Goal: Find specific page/section: Find specific page/section

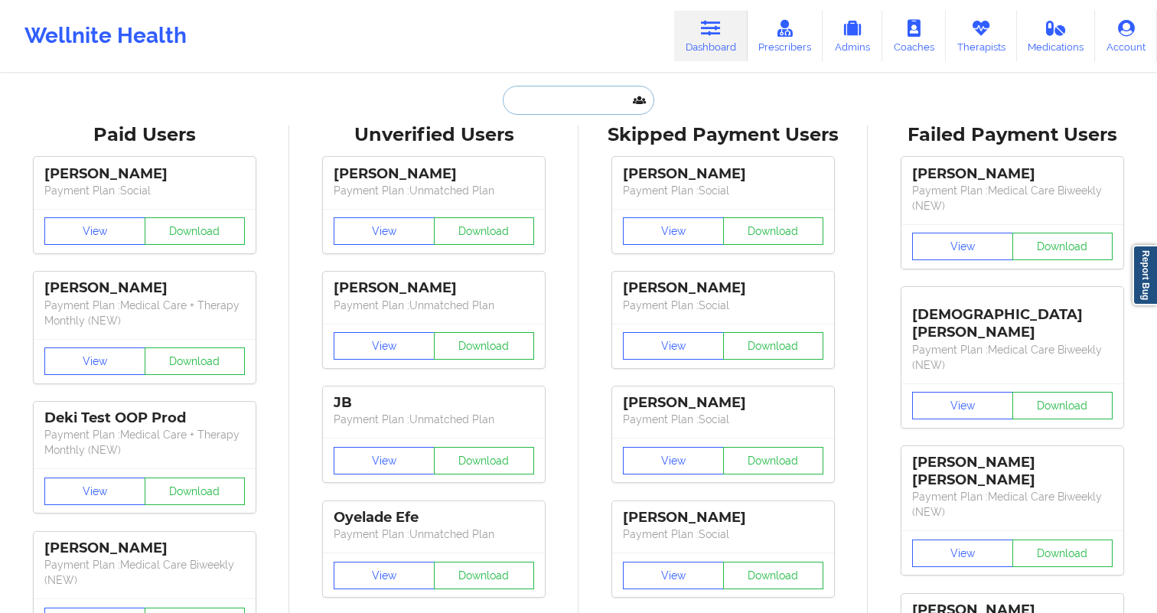
click at [544, 99] on input "text" at bounding box center [579, 100] width 152 height 29
paste input "[EMAIL_ADDRESS][DOMAIN_NAME]"
type input "[EMAIL_ADDRESS][DOMAIN_NAME]"
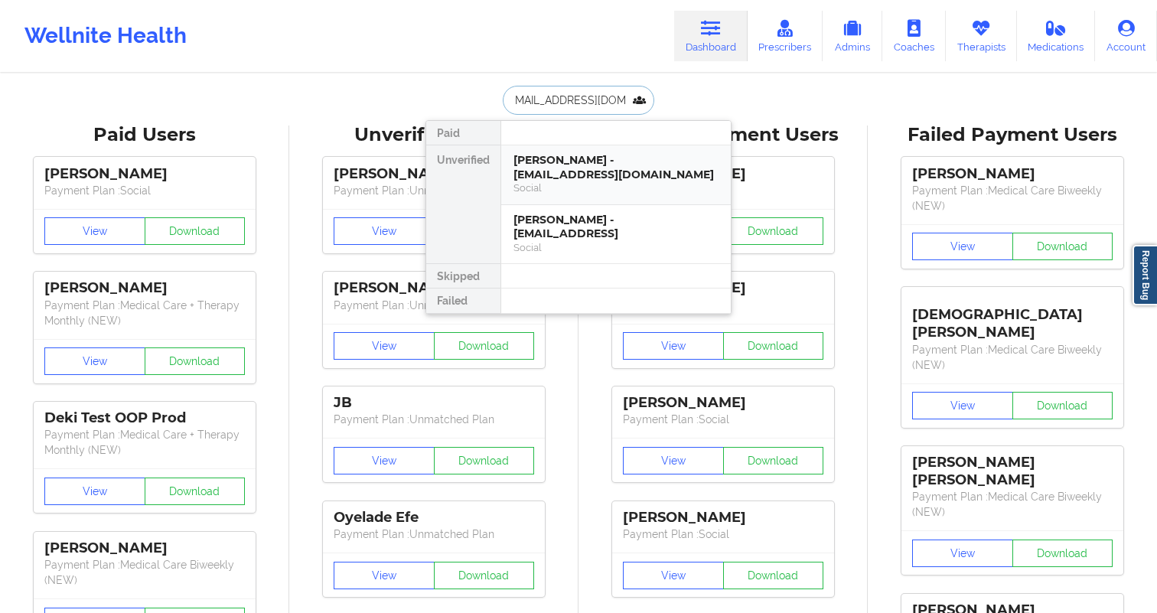
click at [549, 171] on div "Brianna Baker - joker42195@hotmail.com" at bounding box center [615, 167] width 205 height 28
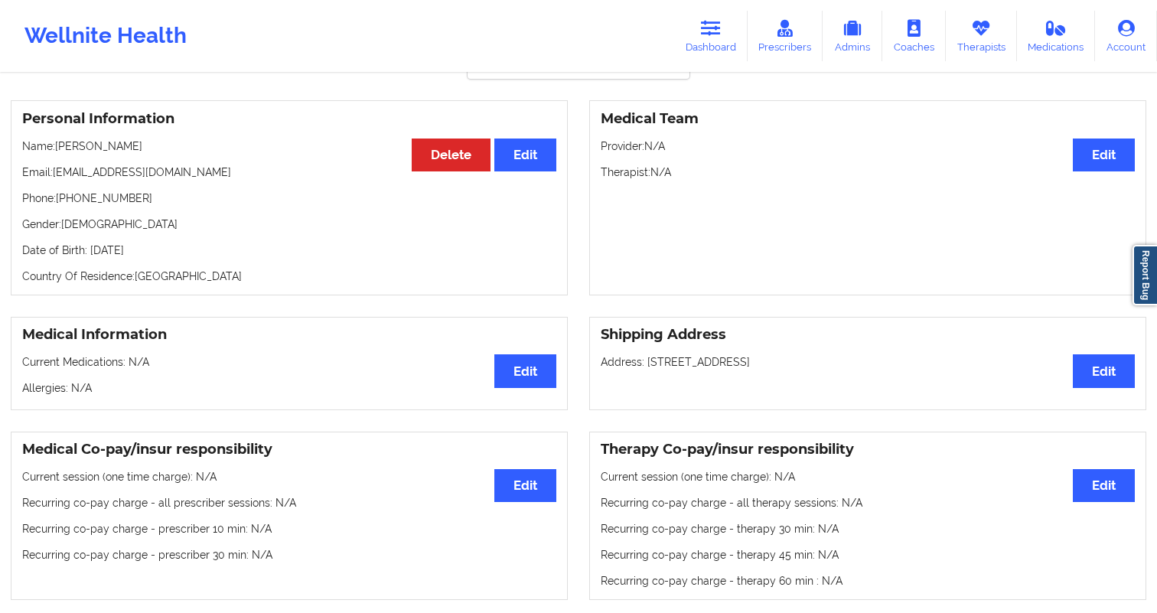
scroll to position [136, 0]
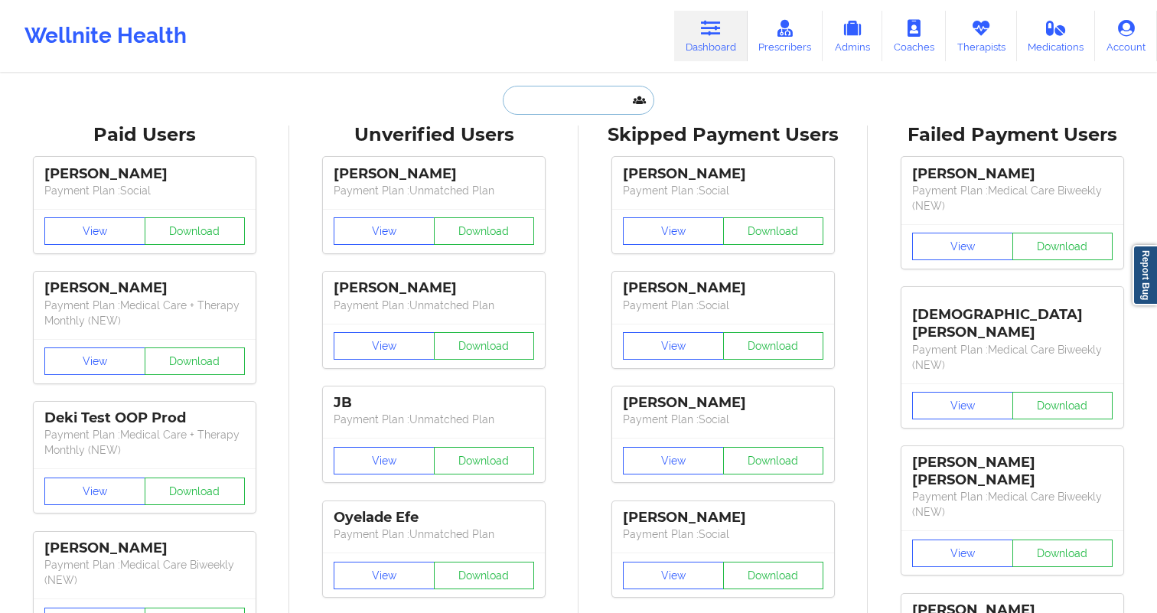
click at [552, 113] on input "text" at bounding box center [579, 100] width 152 height 29
paste input "joker42195@hotmail.com"
type input "joker42195@hotmail.com"
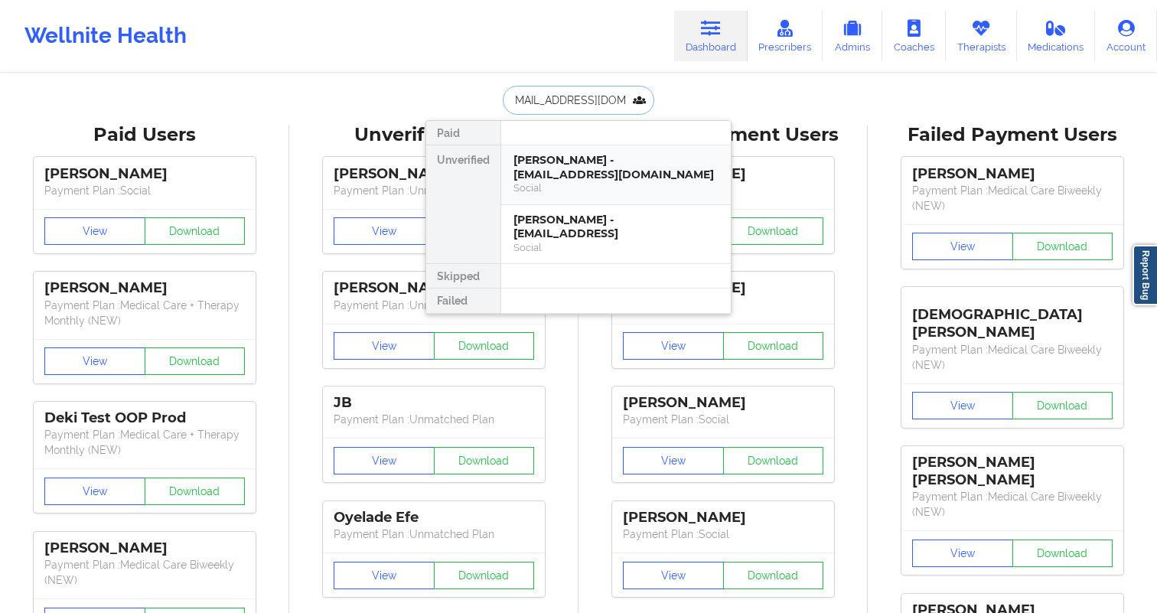
click at [574, 187] on div "Social" at bounding box center [615, 187] width 205 height 13
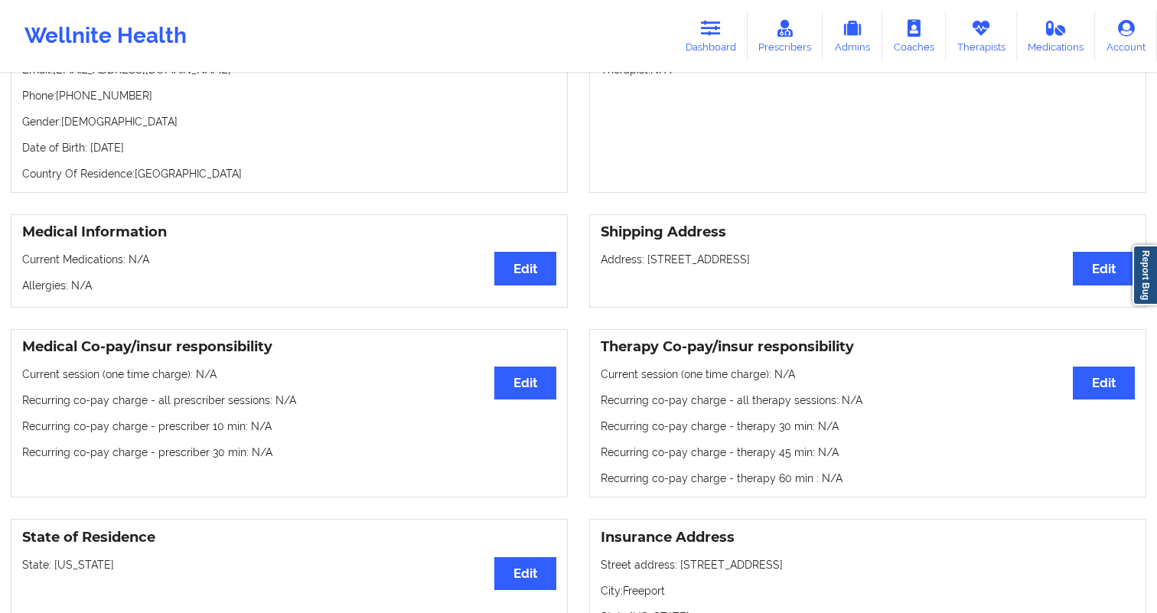
scroll to position [220, 0]
